Goal: Task Accomplishment & Management: Manage account settings

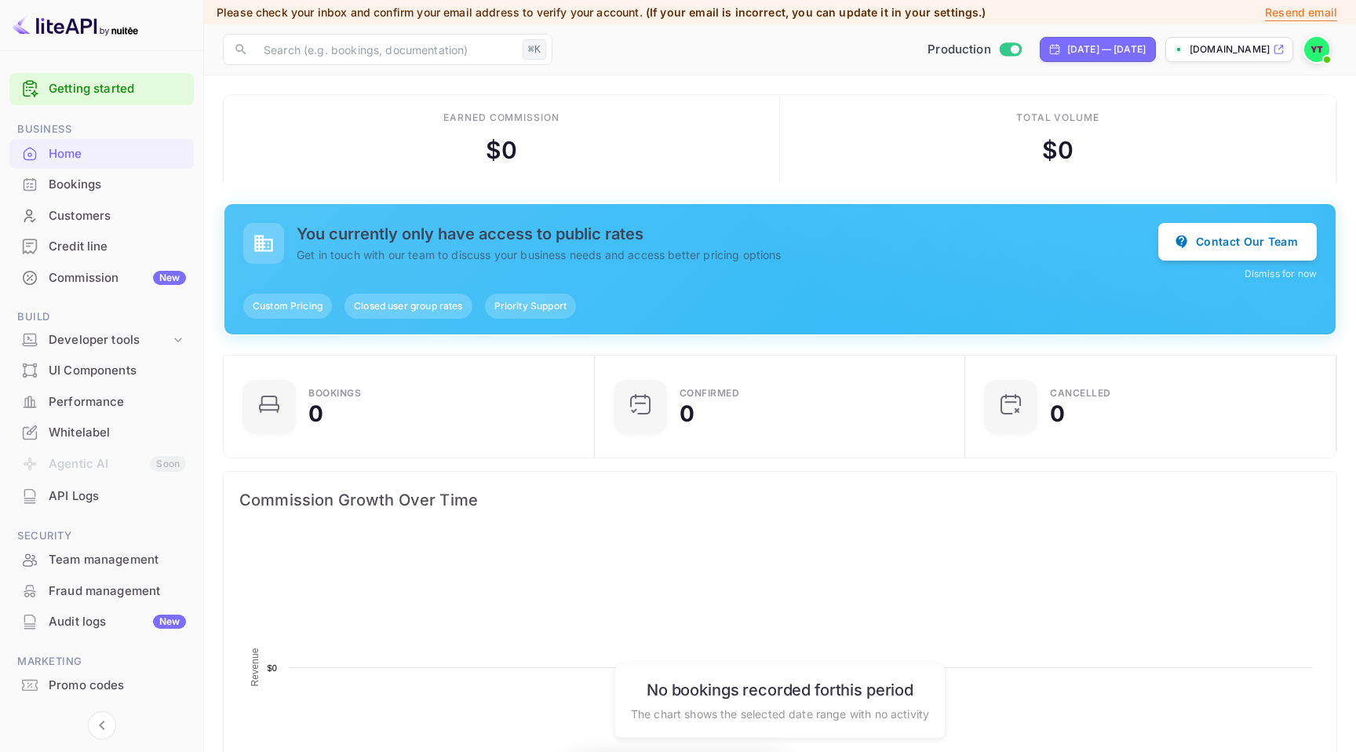
scroll to position [255, 362]
click at [163, 341] on div "Developer tools" at bounding box center [110, 340] width 122 height 18
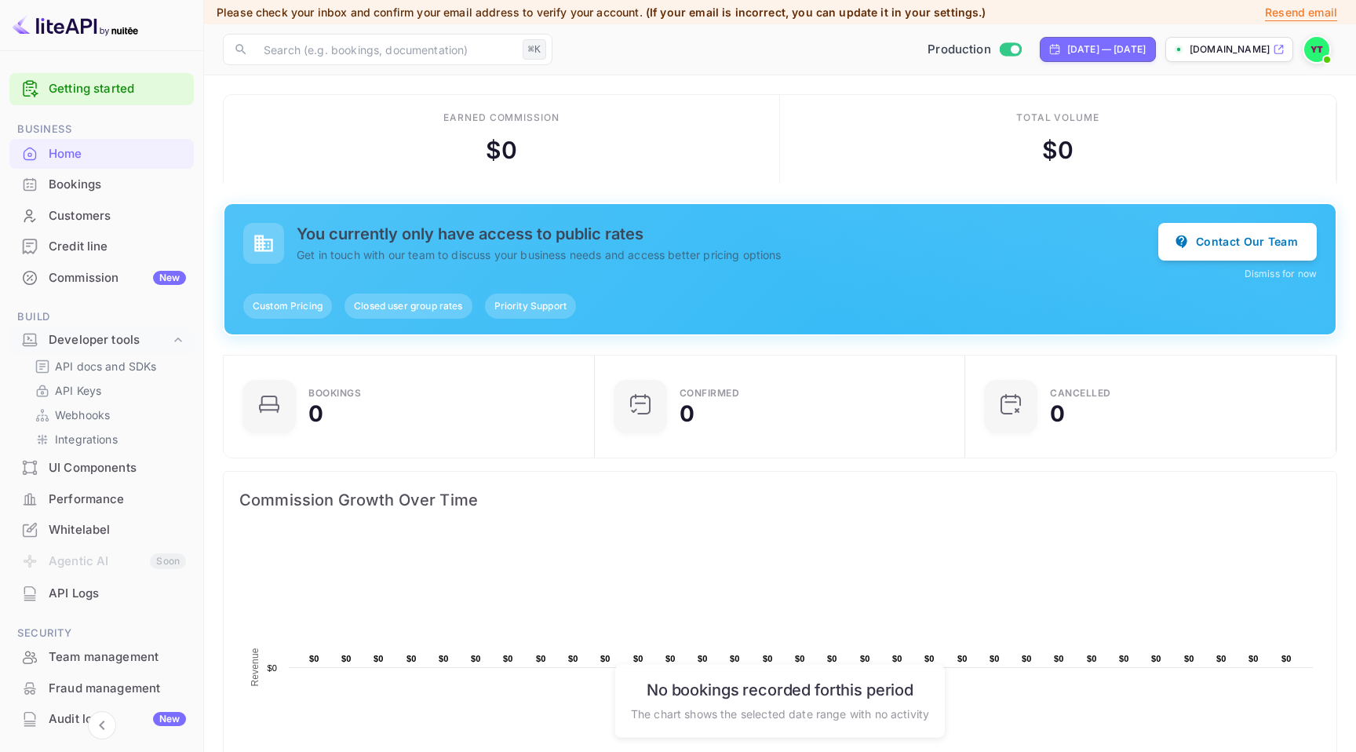
click at [104, 273] on div "Commission New" at bounding box center [117, 278] width 137 height 18
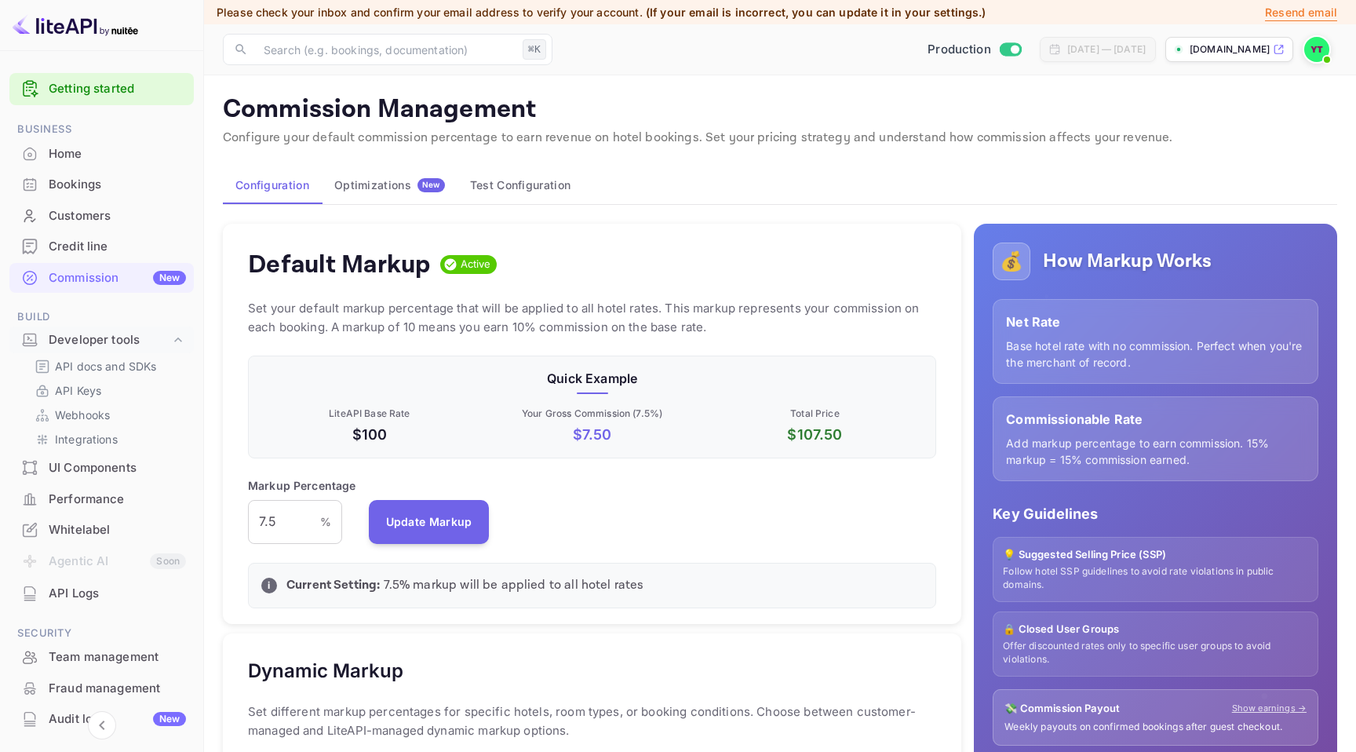
scroll to position [279, 688]
click at [385, 182] on div "Optimizations New" at bounding box center [389, 185] width 111 height 14
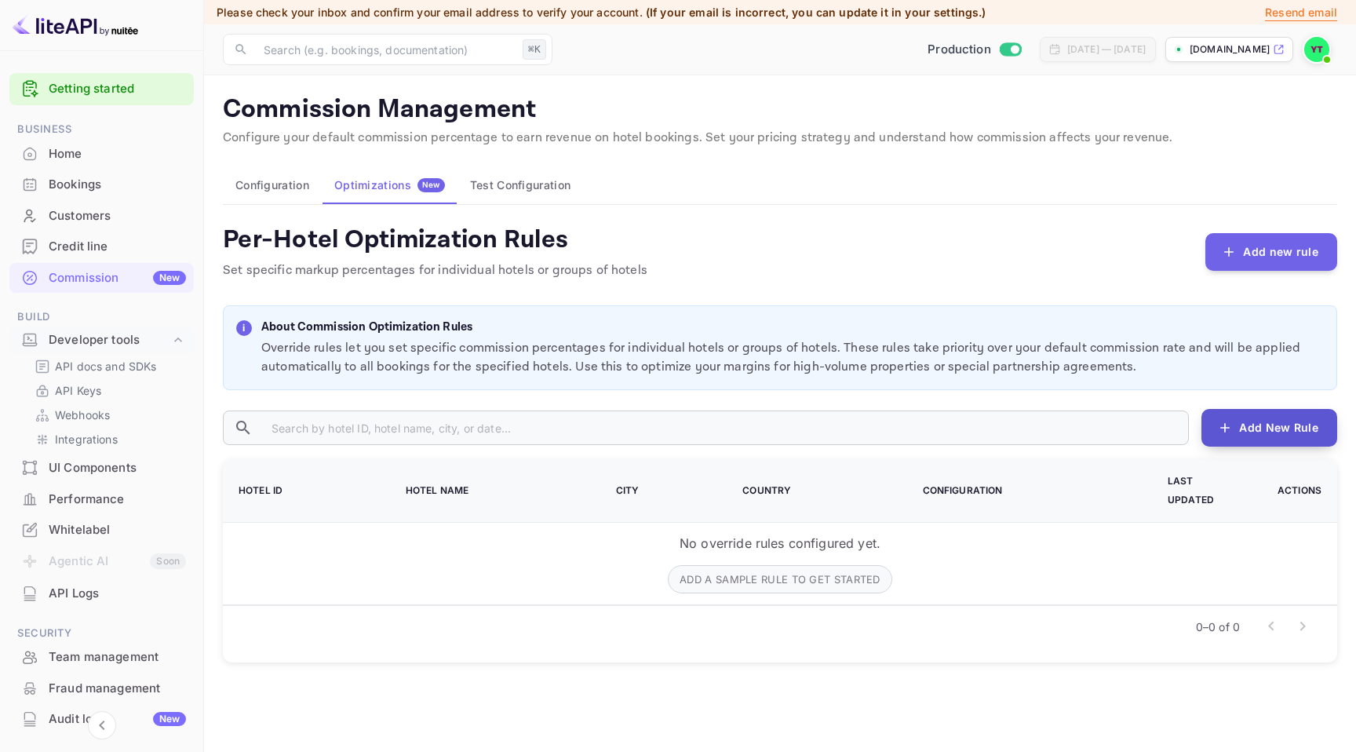
click at [1274, 434] on button "Add New Rule" at bounding box center [1269, 428] width 136 height 38
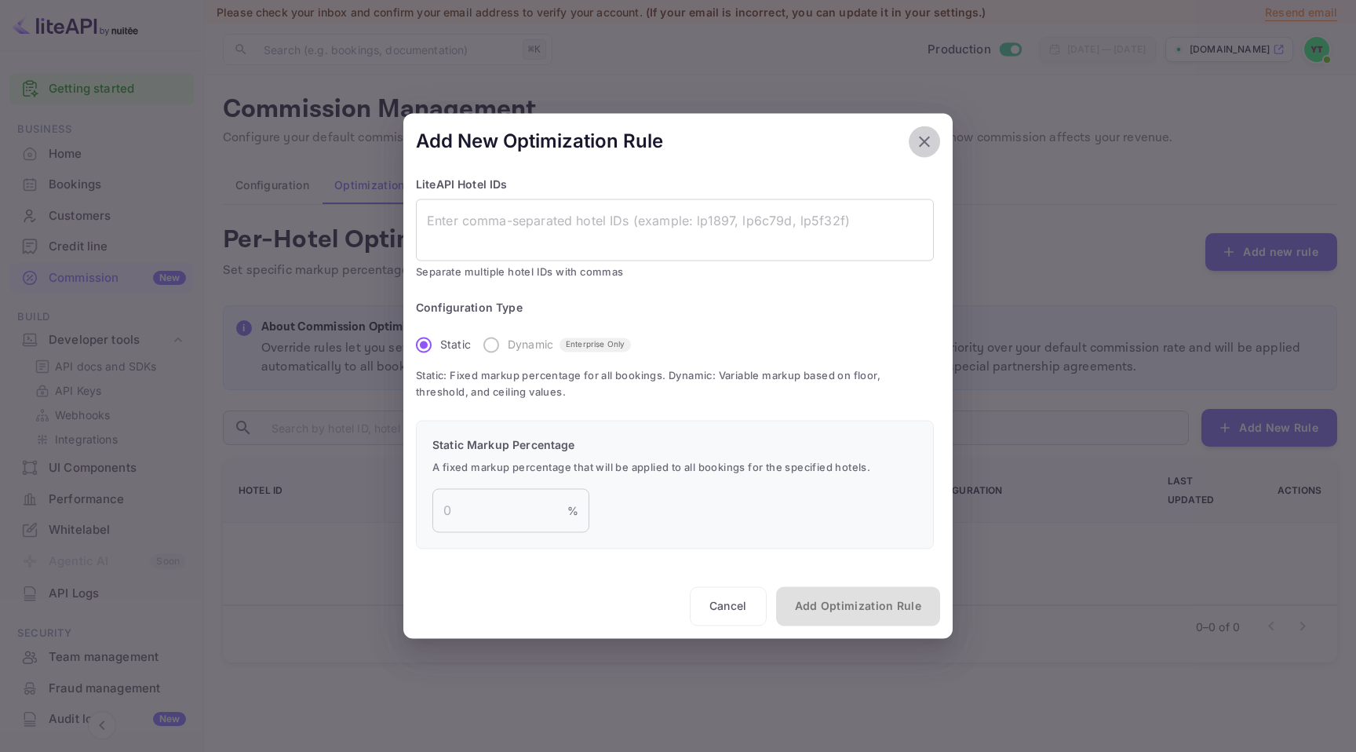
click at [923, 137] on icon "button" at bounding box center [924, 141] width 19 height 19
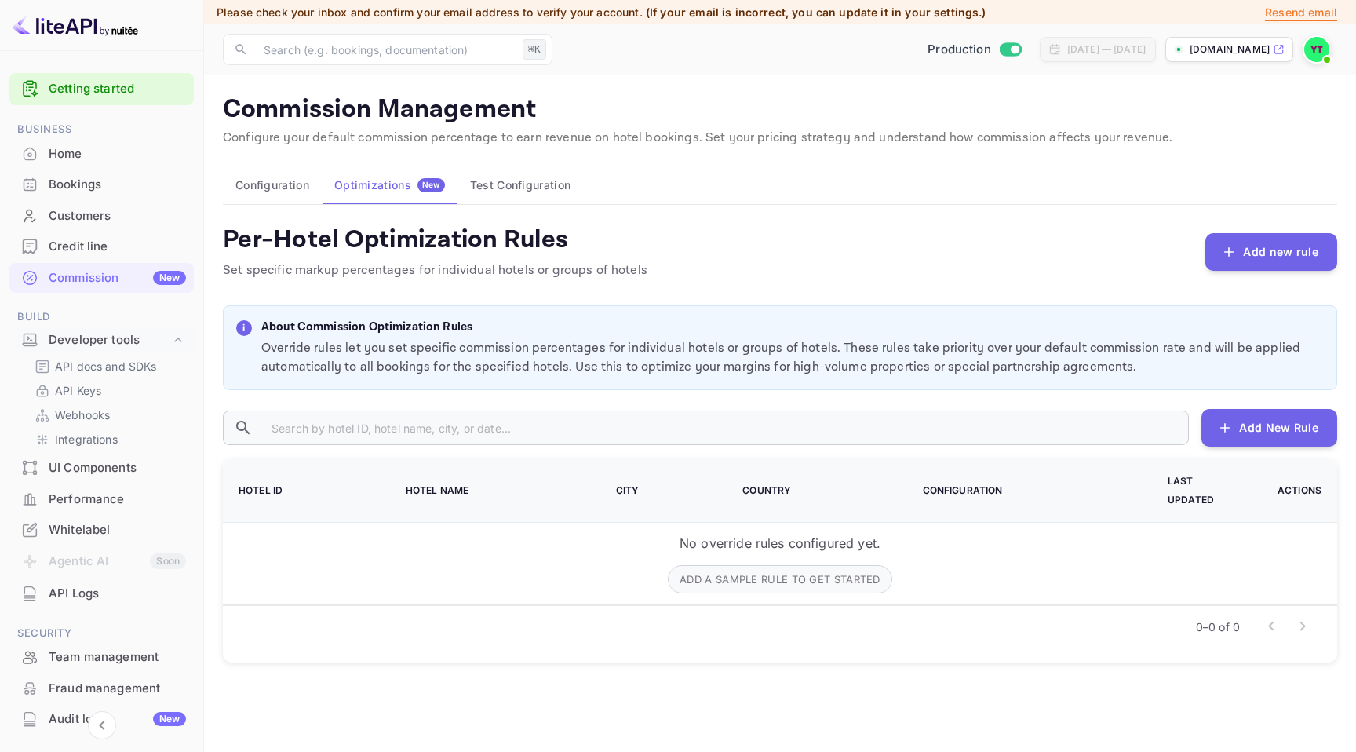
click at [511, 179] on button "Test Configuration" at bounding box center [520, 185] width 126 height 38
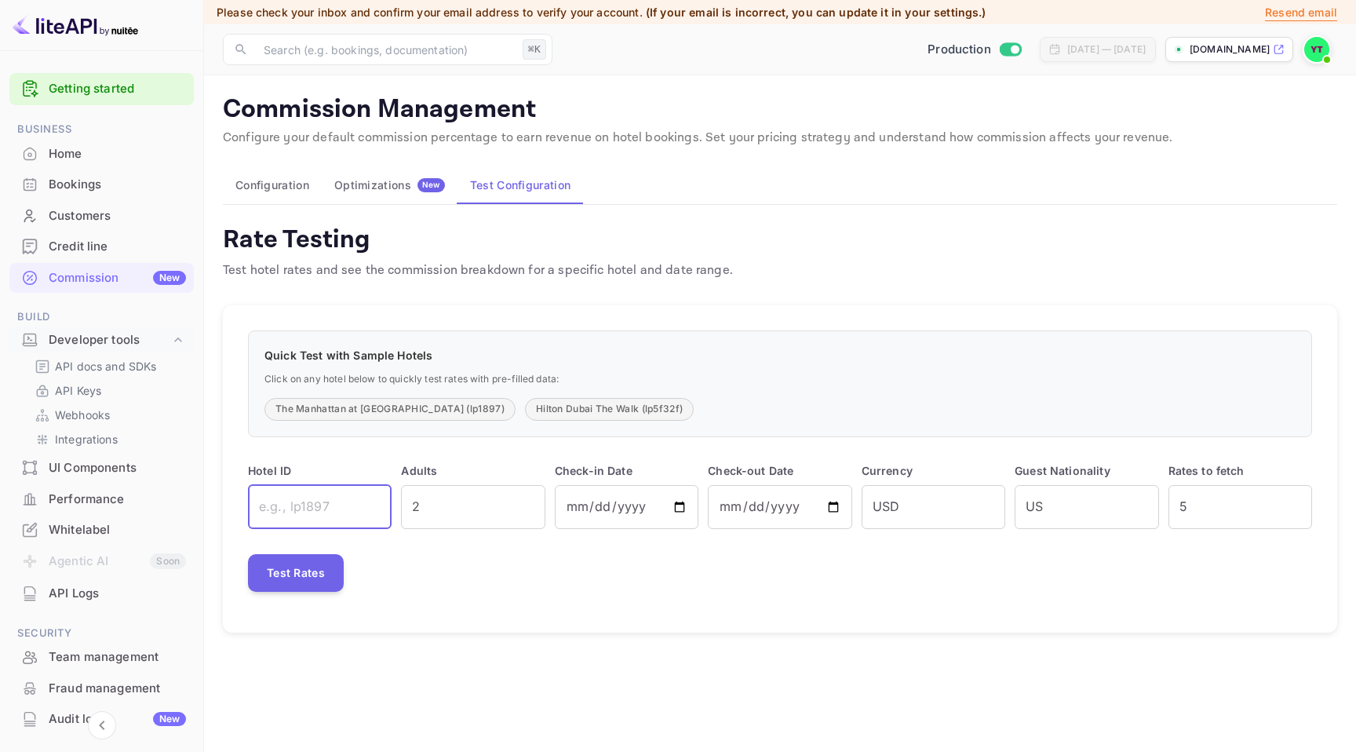
click at [351, 497] on input "text" at bounding box center [320, 507] width 144 height 44
click at [313, 506] on input "text" at bounding box center [320, 507] width 144 height 44
type input "lp1897"
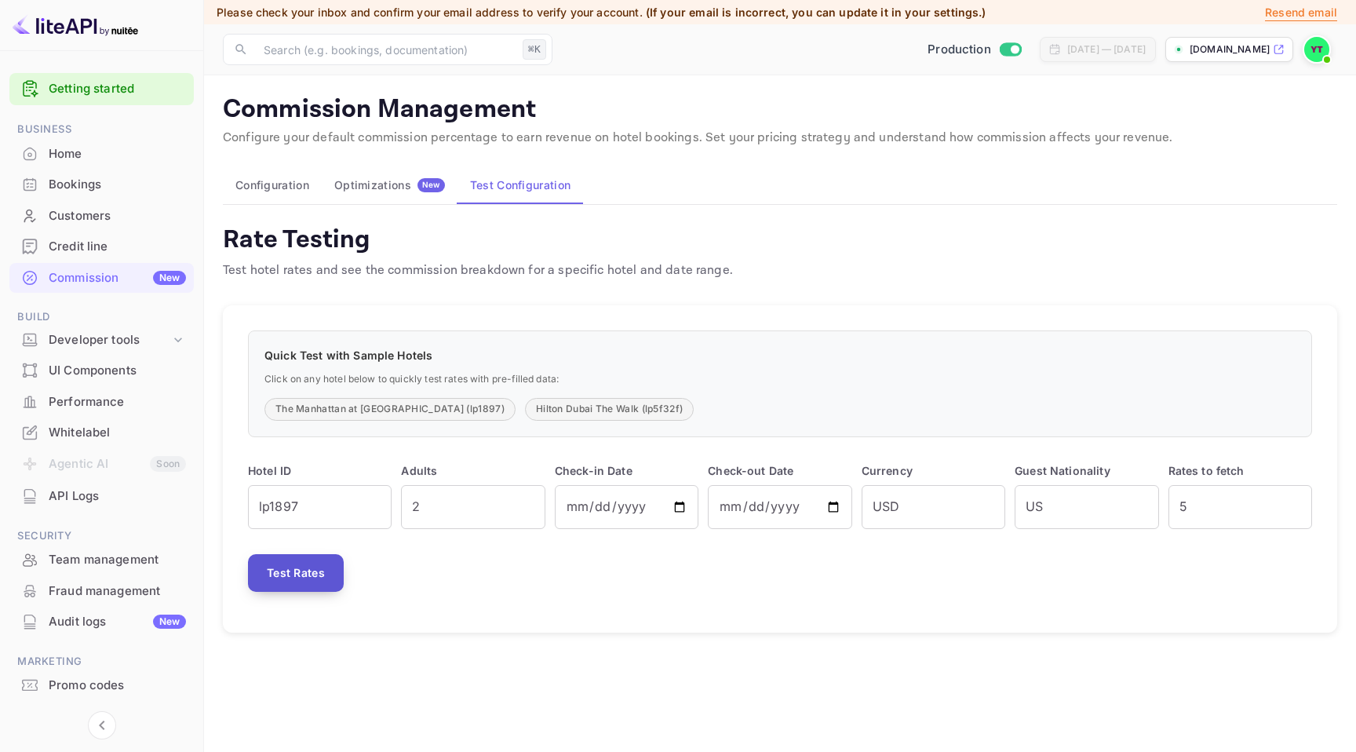
click at [319, 574] on button "Test Rates" at bounding box center [296, 573] width 96 height 38
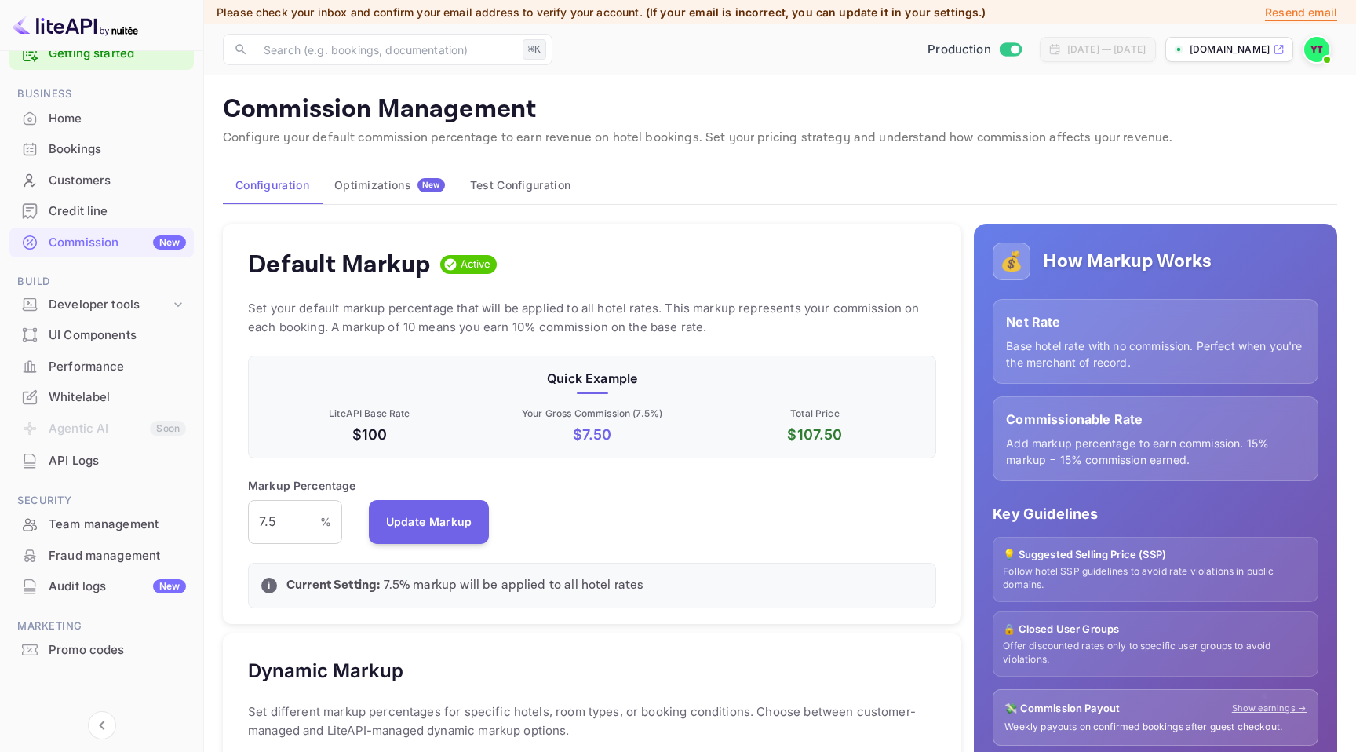
scroll to position [35, 0]
click at [112, 310] on div "Developer tools" at bounding box center [110, 305] width 122 height 18
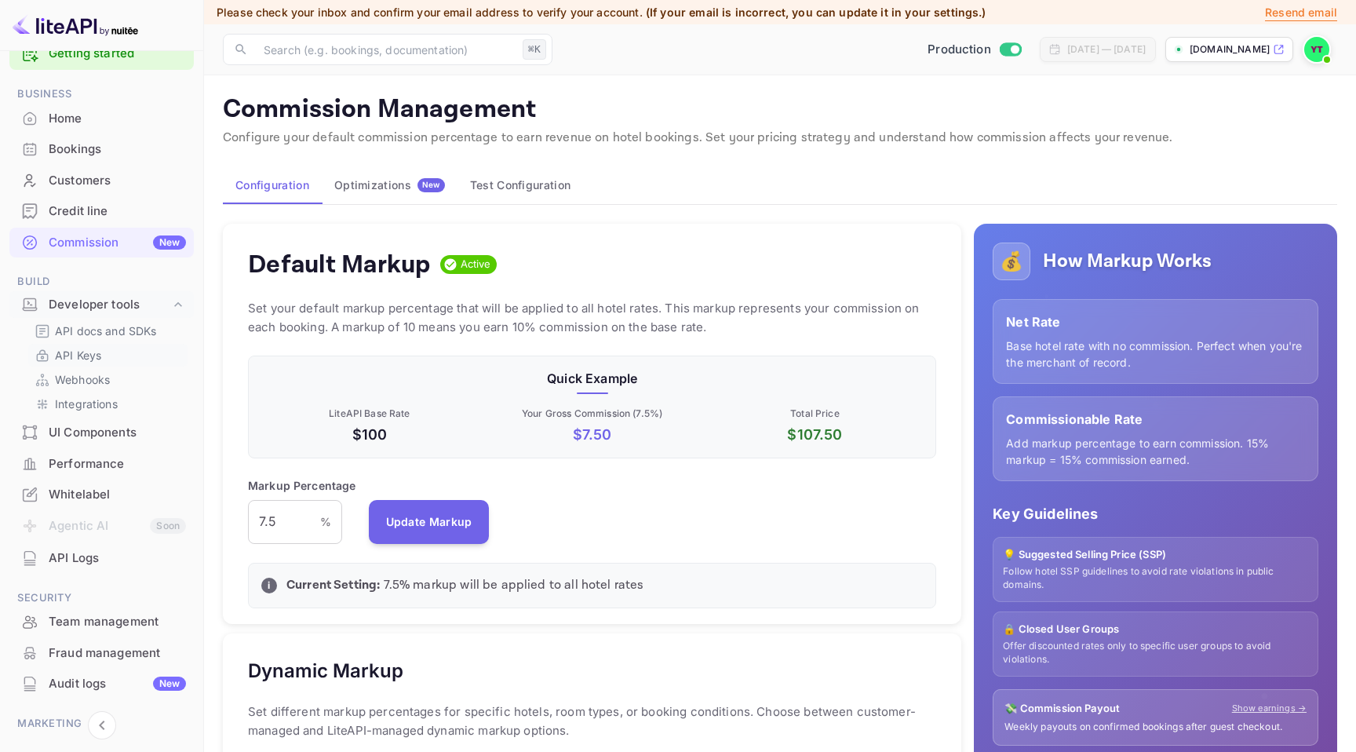
click at [112, 355] on link "API Keys" at bounding box center [108, 355] width 147 height 16
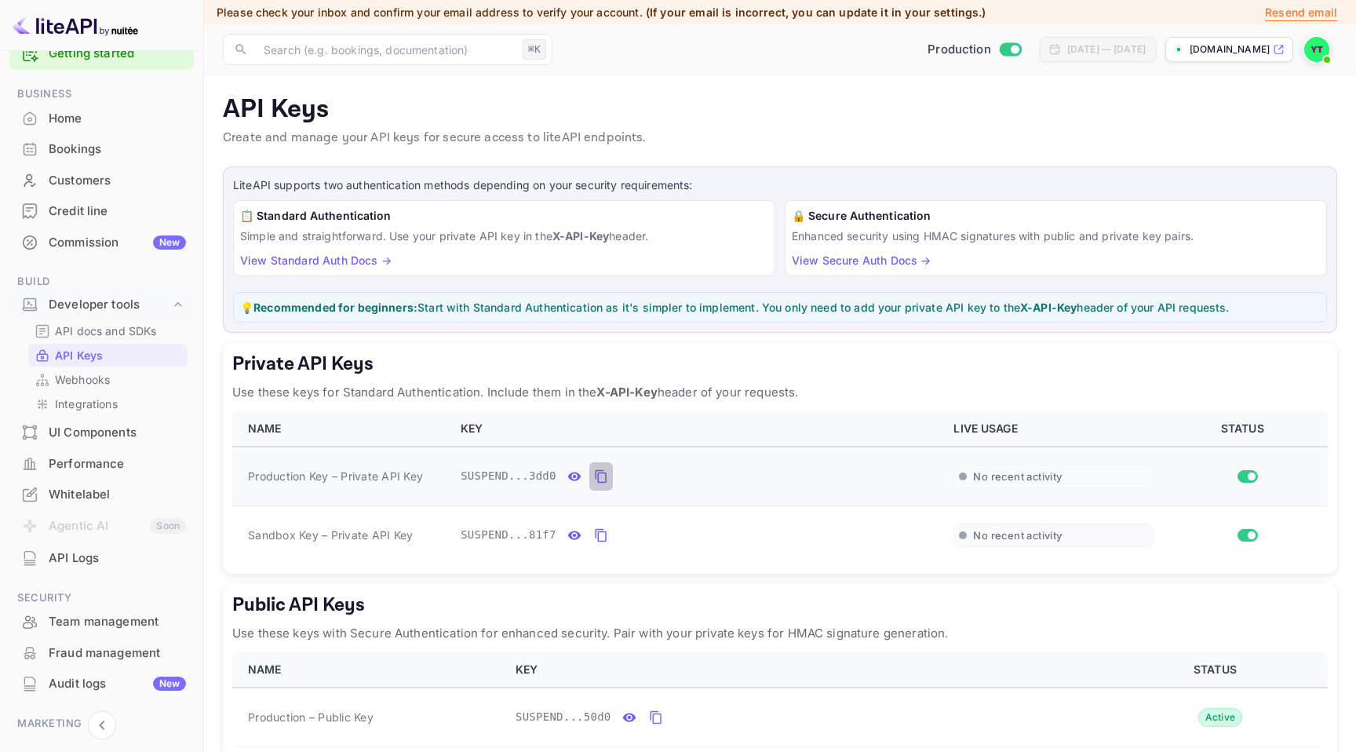
click at [607, 480] on icon "private api keys table" at bounding box center [601, 476] width 14 height 19
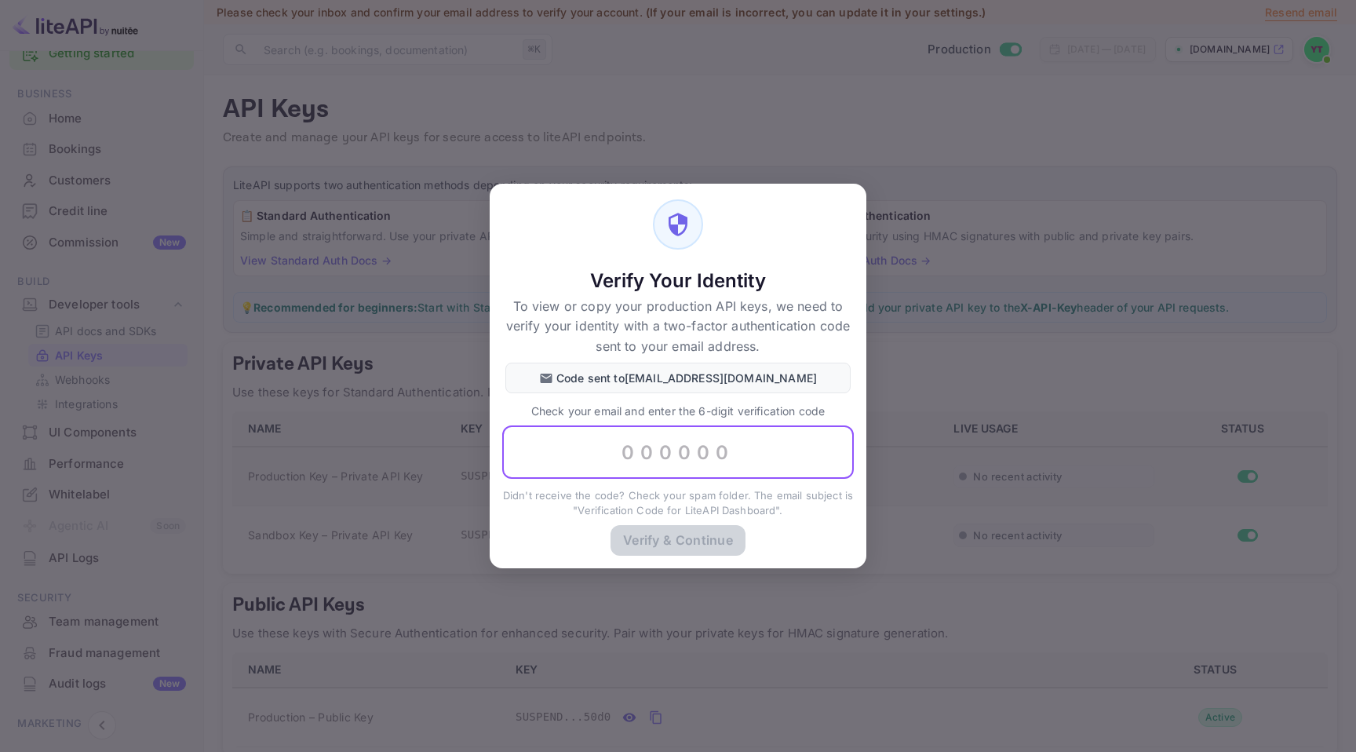
click at [721, 455] on input "text" at bounding box center [678, 451] width 352 height 53
